Goal: Information Seeking & Learning: Understand process/instructions

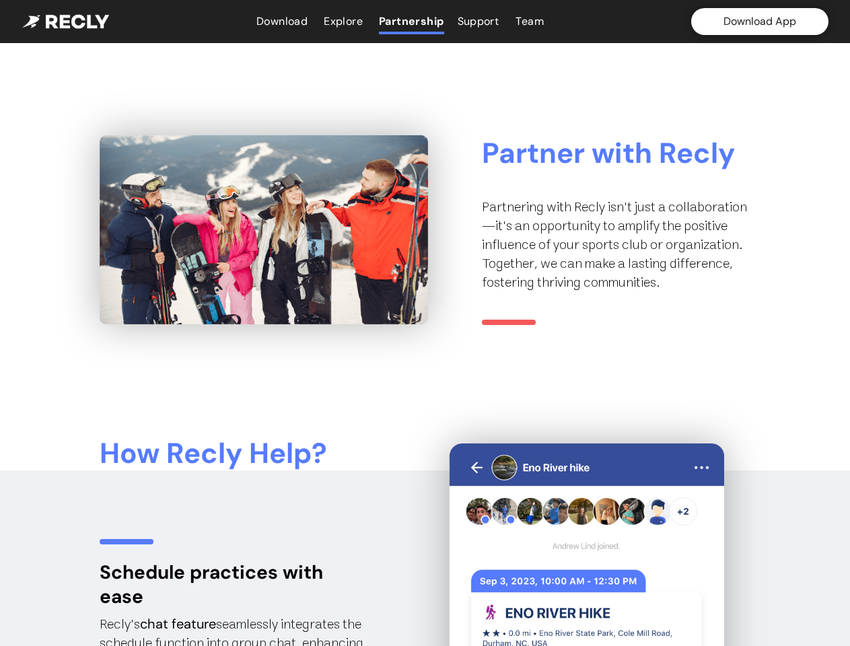
click at [425, 323] on div "Partner with Recly Partnering with Recly isn't just a collaboration—it's an opp…" at bounding box center [425, 230] width 651 height 190
click at [760, 22] on button "Download App" at bounding box center [759, 21] width 137 height 27
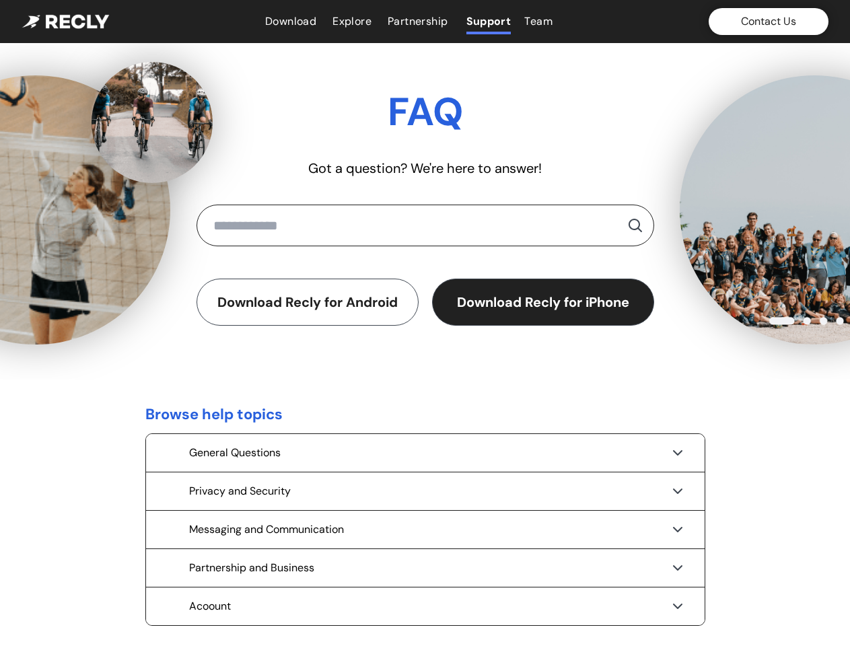
click at [425, 323] on div "Download Recly for Android Download Recly for iPhone" at bounding box center [426, 302] width 458 height 47
click at [768, 22] on button "Contact Us" at bounding box center [769, 21] width 120 height 27
